Goal: Information Seeking & Learning: Learn about a topic

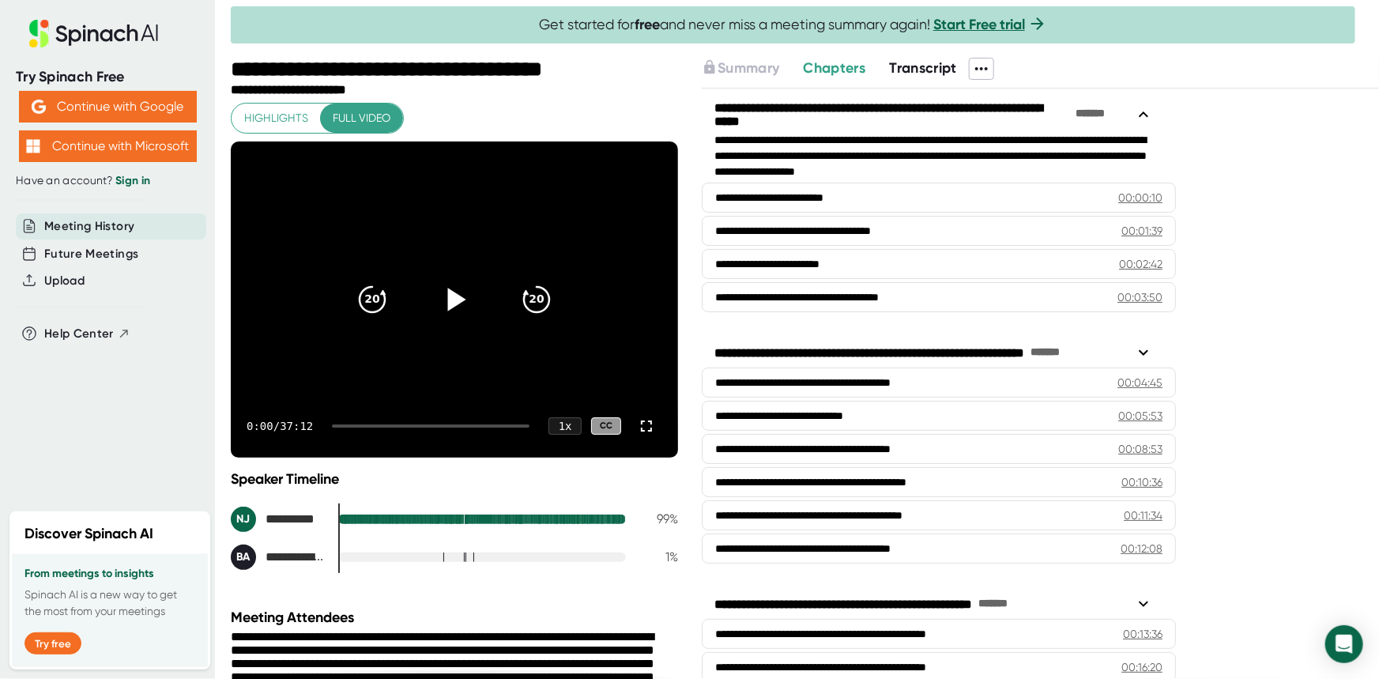
click at [451, 294] on icon at bounding box center [457, 299] width 18 height 23
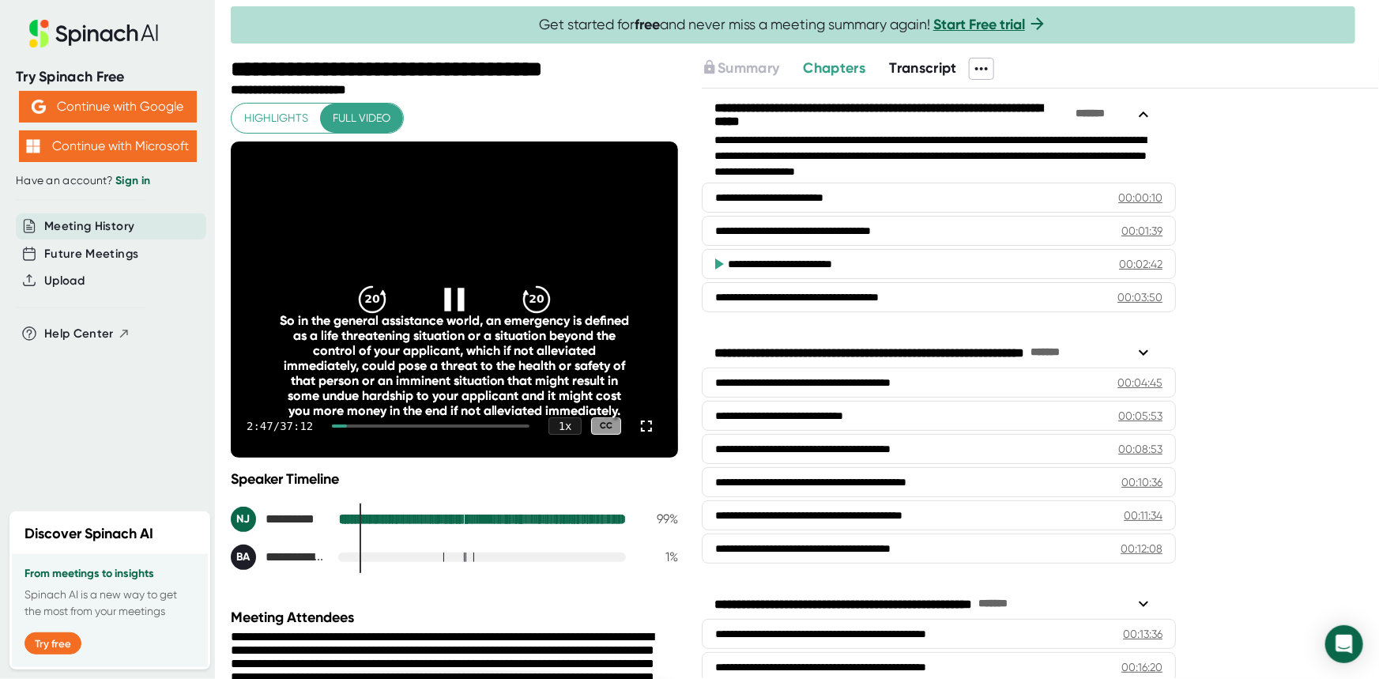
click at [466, 291] on icon at bounding box center [455, 300] width 40 height 40
click at [449, 290] on icon at bounding box center [457, 299] width 18 height 23
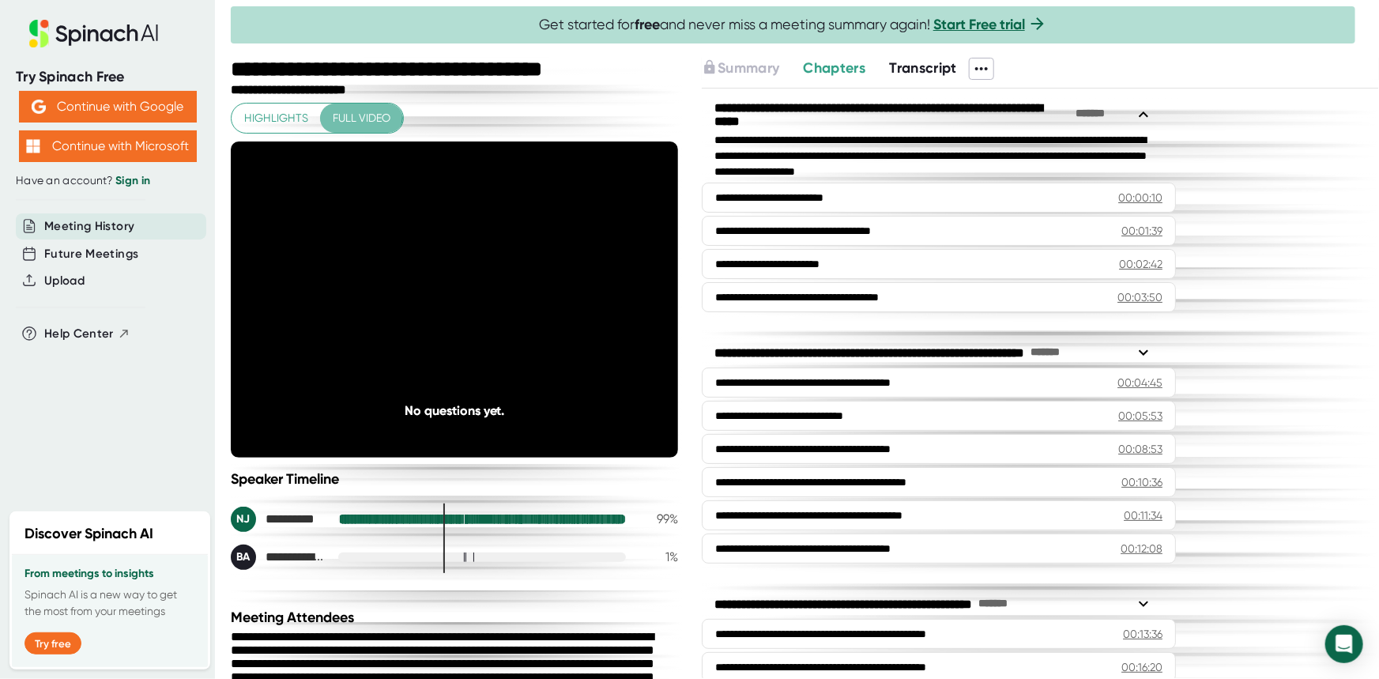
click at [338, 112] on span "Full video" at bounding box center [362, 118] width 58 height 20
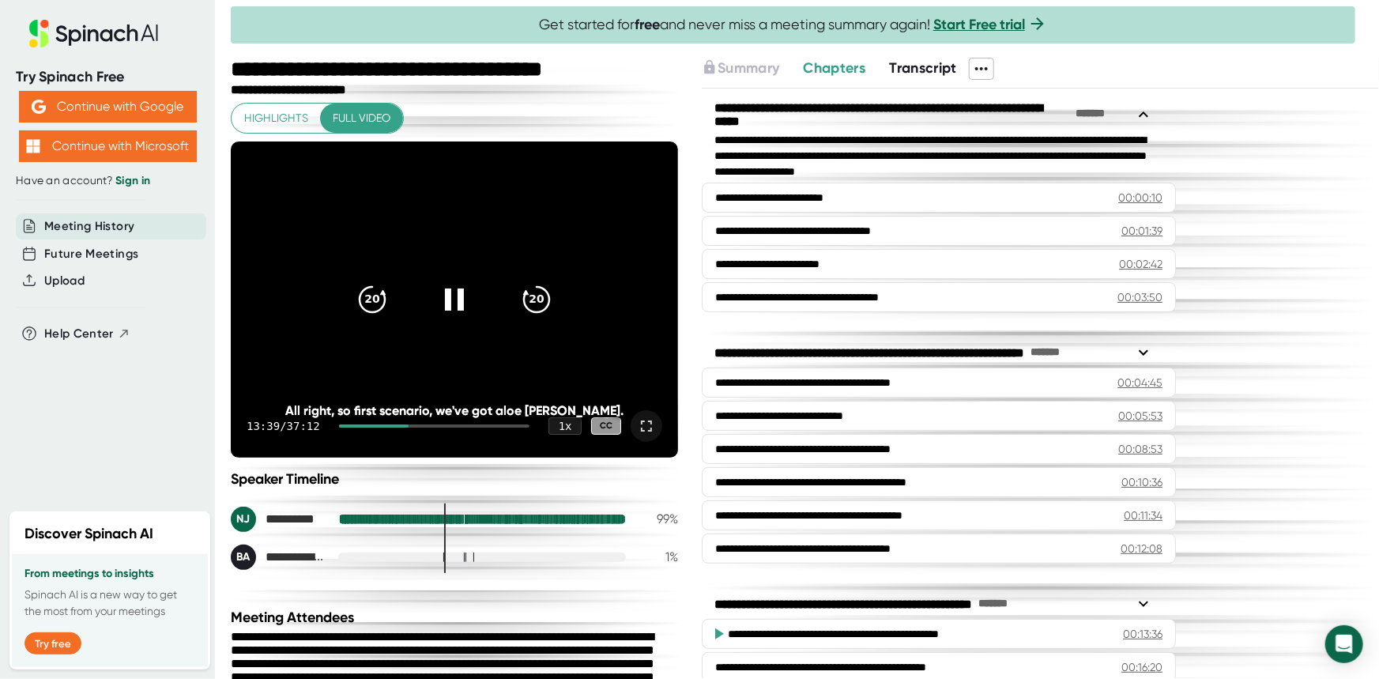
click at [637, 417] on icon at bounding box center [646, 426] width 19 height 19
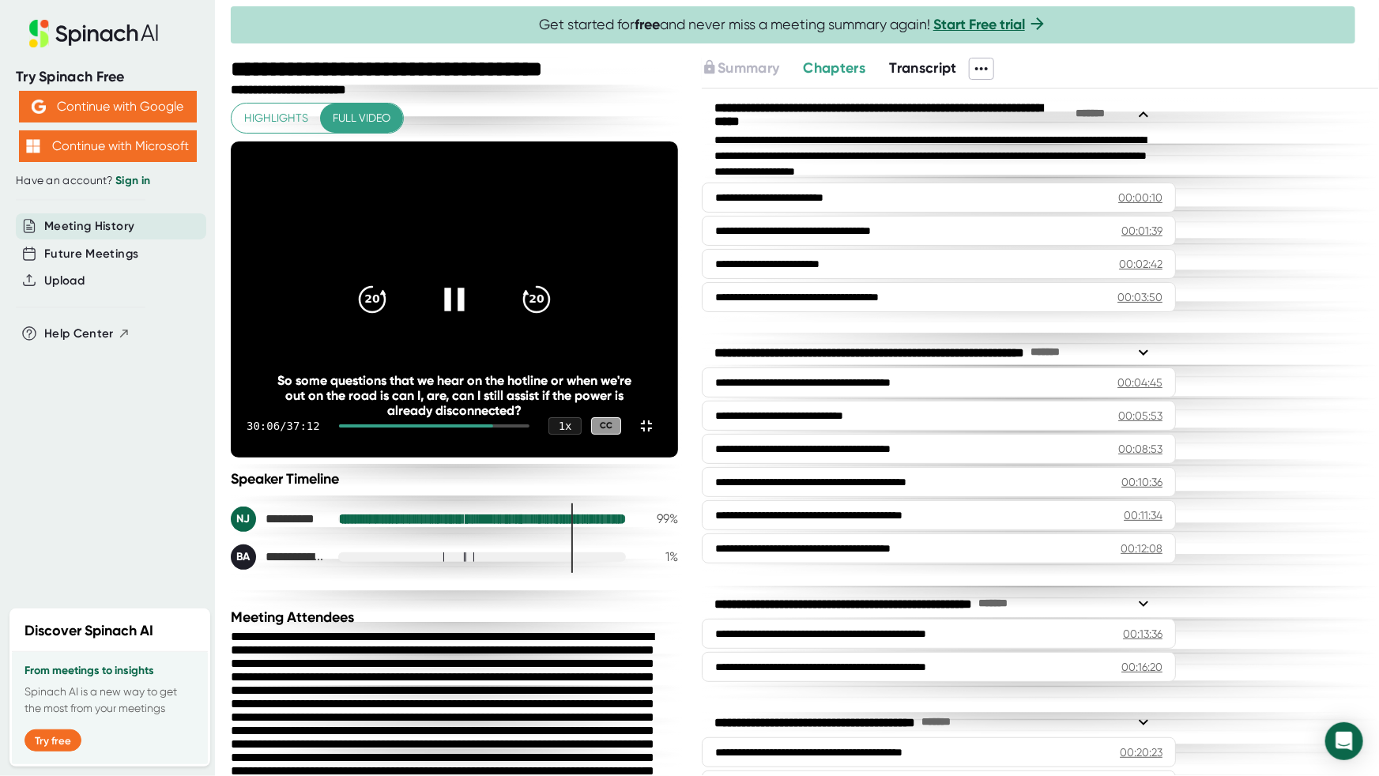
click at [464, 311] on icon at bounding box center [454, 299] width 20 height 23
click at [466, 311] on icon at bounding box center [457, 299] width 18 height 23
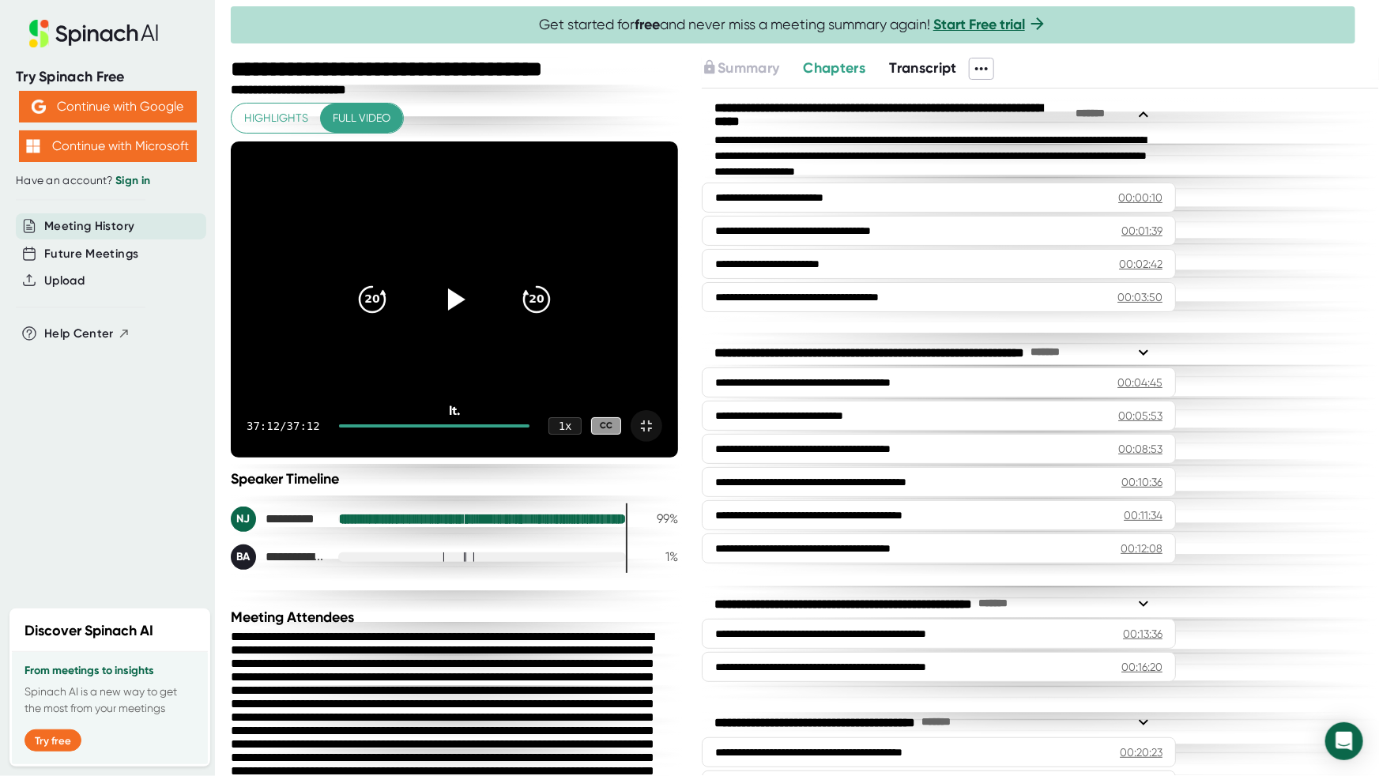
click at [652, 432] on icon at bounding box center [646, 425] width 11 height 11
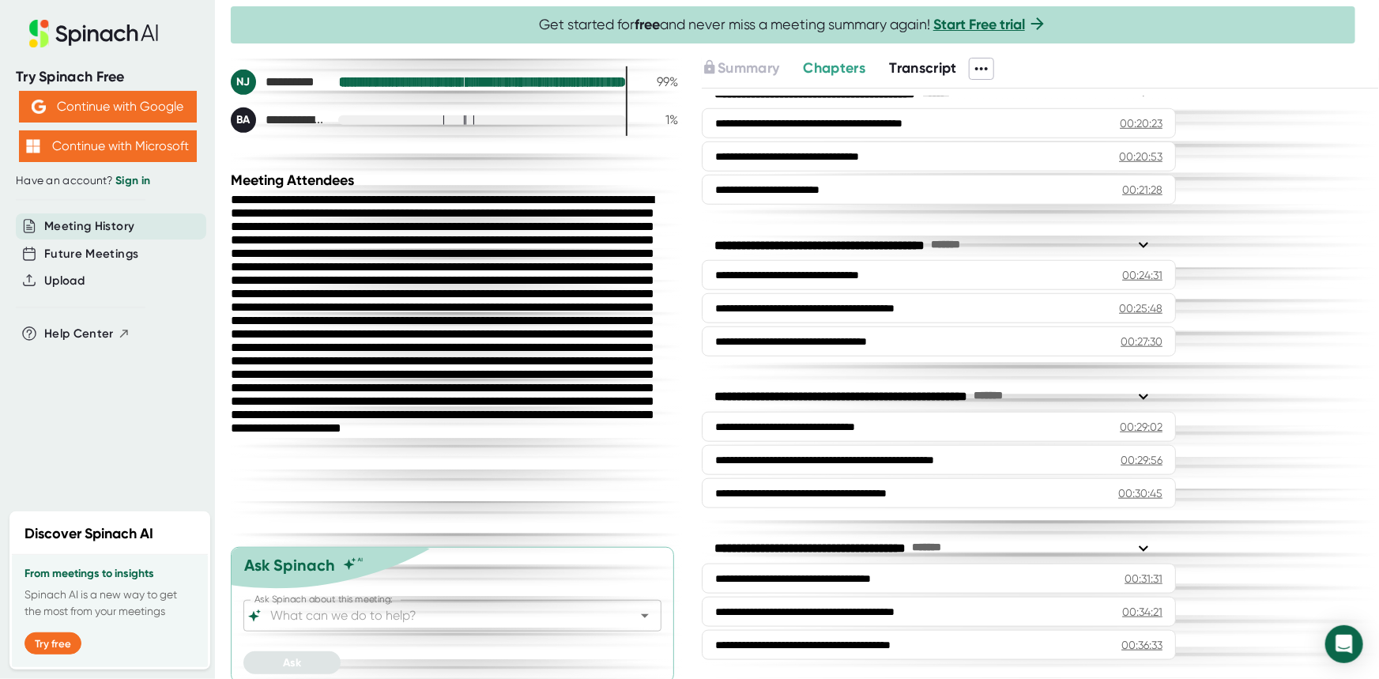
scroll to position [439, 0]
